Goal: Subscribe to service/newsletter

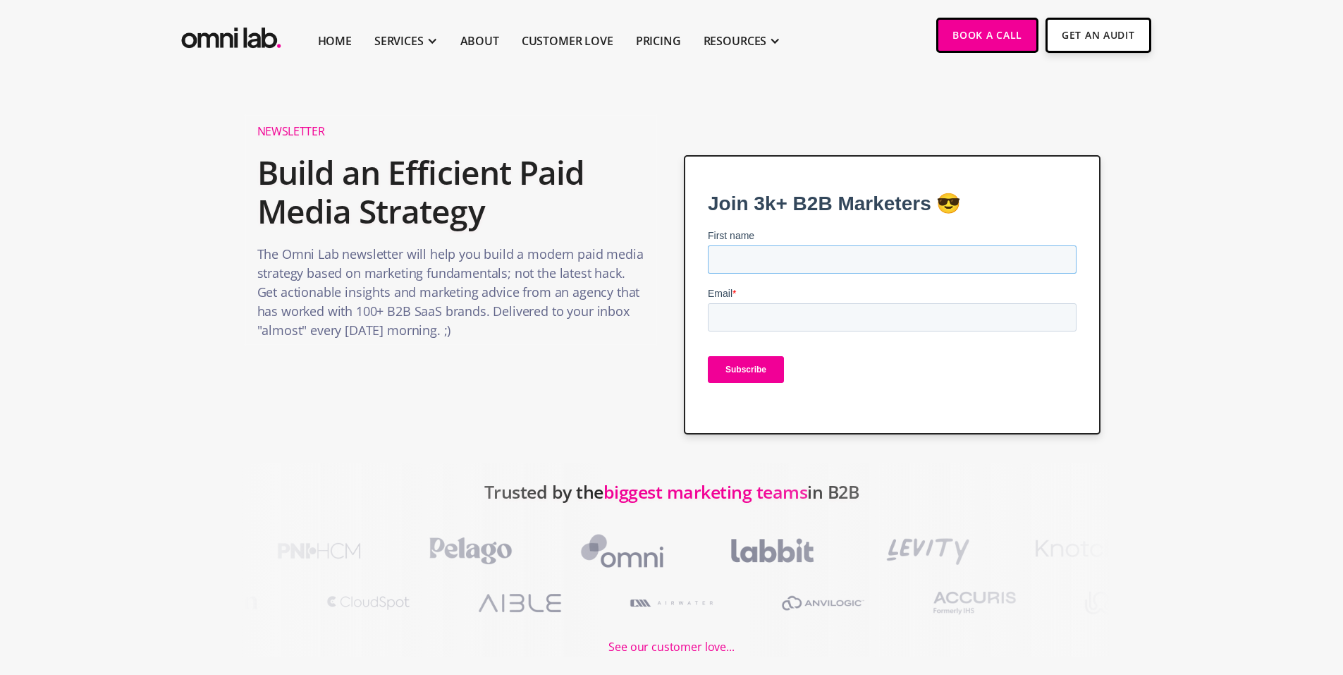
type input "[PERSON_NAME]"
type input "[PERSON_NAME][EMAIL_ADDRESS][DOMAIN_NAME]"
click at [746, 370] on input "Subscribe" at bounding box center [746, 369] width 76 height 27
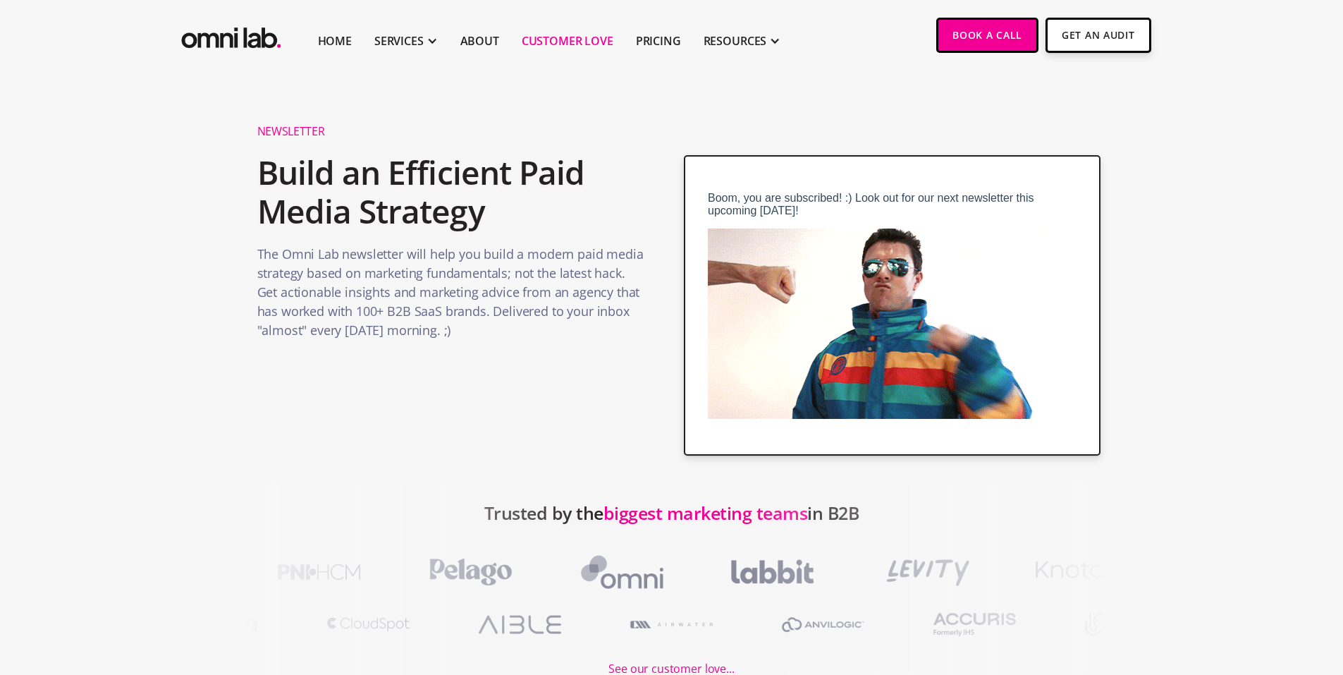
click at [539, 34] on link "Customer Love" at bounding box center [568, 40] width 92 height 17
